Goal: Transaction & Acquisition: Purchase product/service

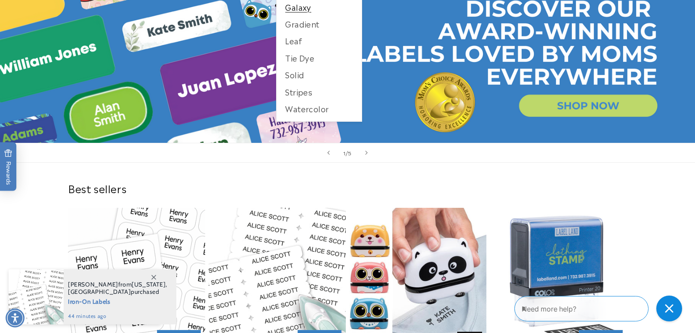
scroll to position [102, 0]
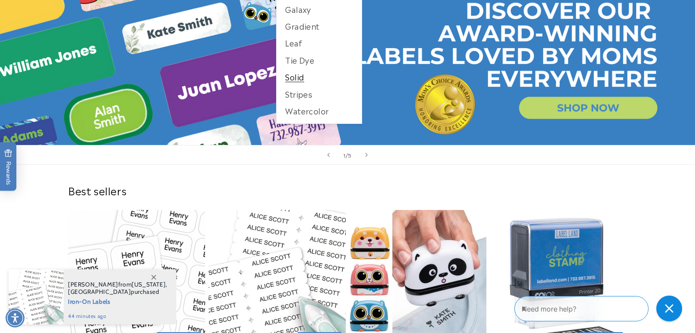
click at [305, 79] on link "Solid" at bounding box center [318, 76] width 85 height 17
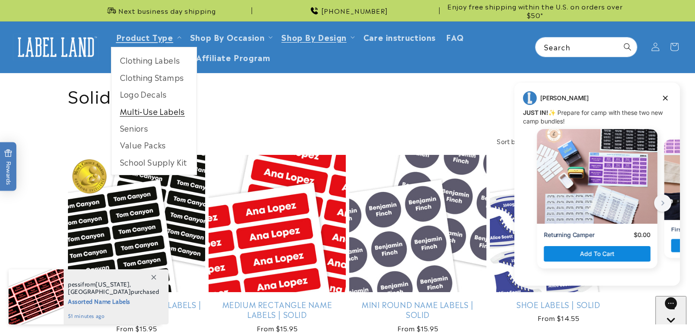
click at [152, 110] on link "Multi-Use Labels" at bounding box center [153, 111] width 85 height 17
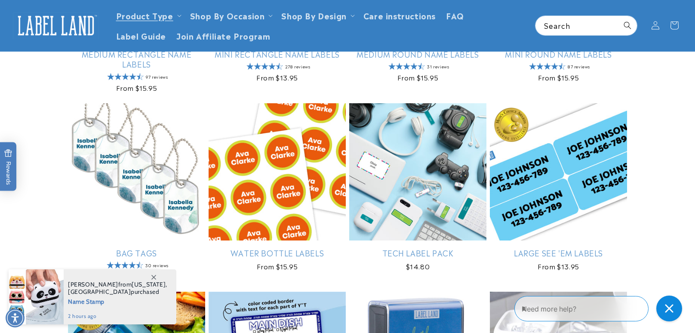
scroll to position [612, 0]
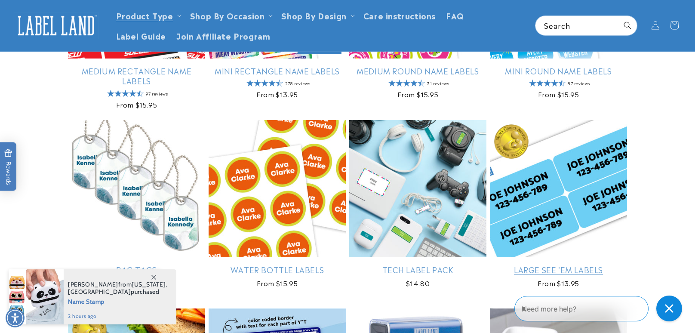
click at [510, 264] on link "Large See 'em Labels" at bounding box center [558, 269] width 137 height 10
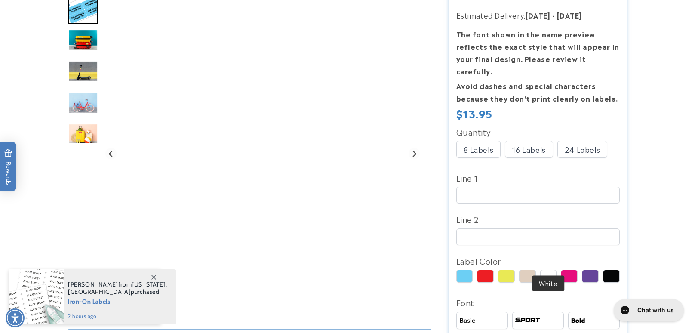
click at [550, 269] on div at bounding box center [548, 275] width 17 height 13
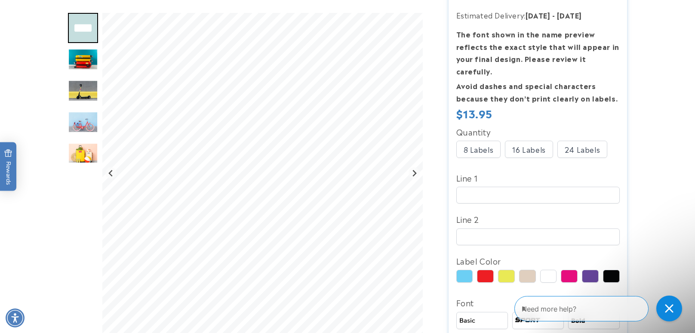
click at [577, 141] on div "24 Labels" at bounding box center [582, 149] width 50 height 17
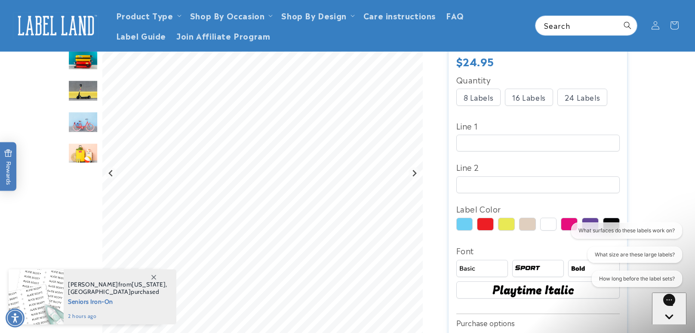
scroll to position [187, 0]
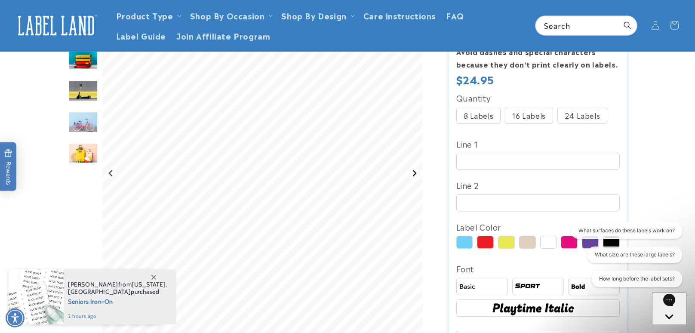
click at [411, 176] on button "Next slide" at bounding box center [414, 173] width 12 height 12
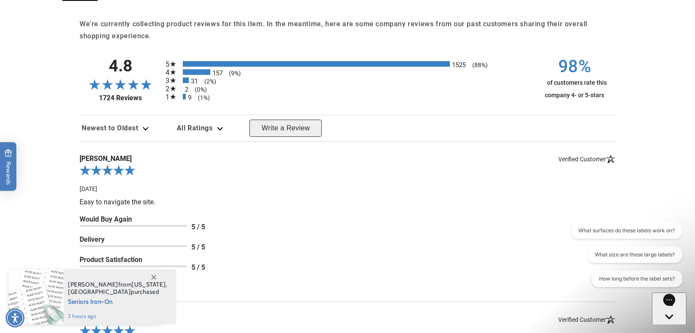
scroll to position [986, 0]
